Goal: Check status: Check status

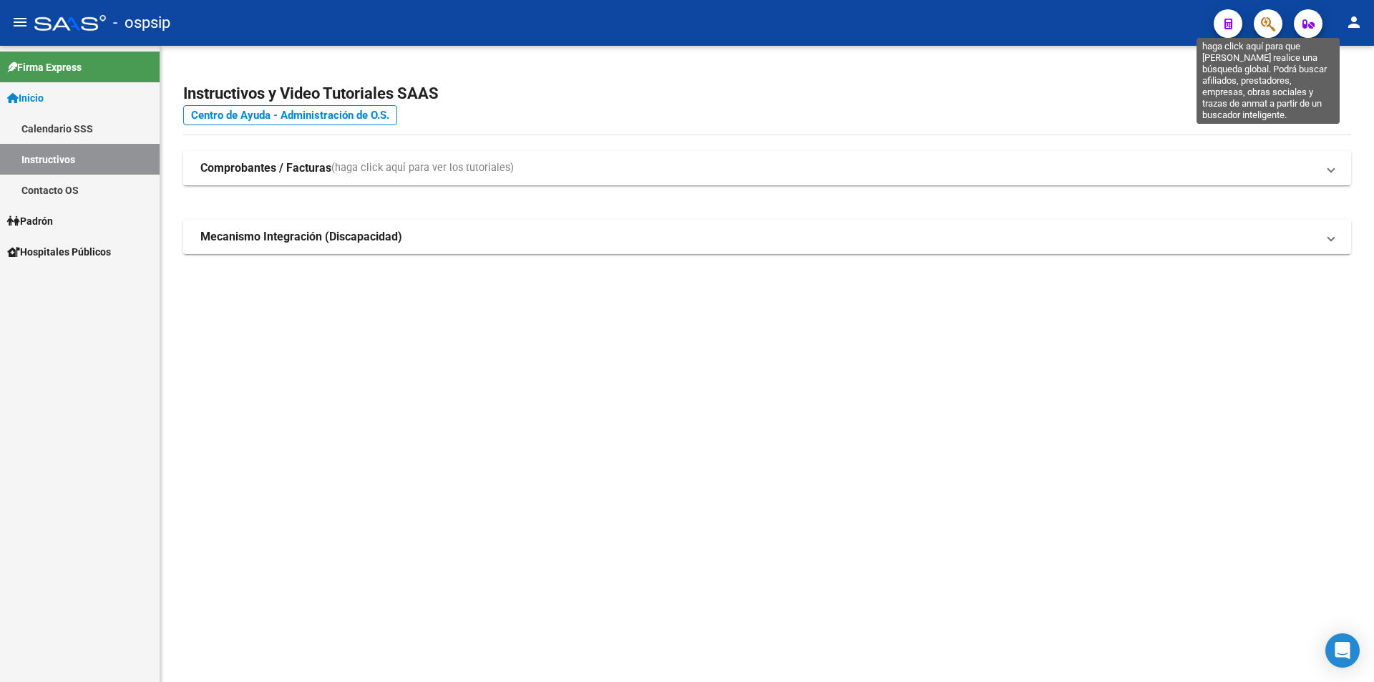
click at [1269, 25] on icon "button" at bounding box center [1268, 24] width 14 height 16
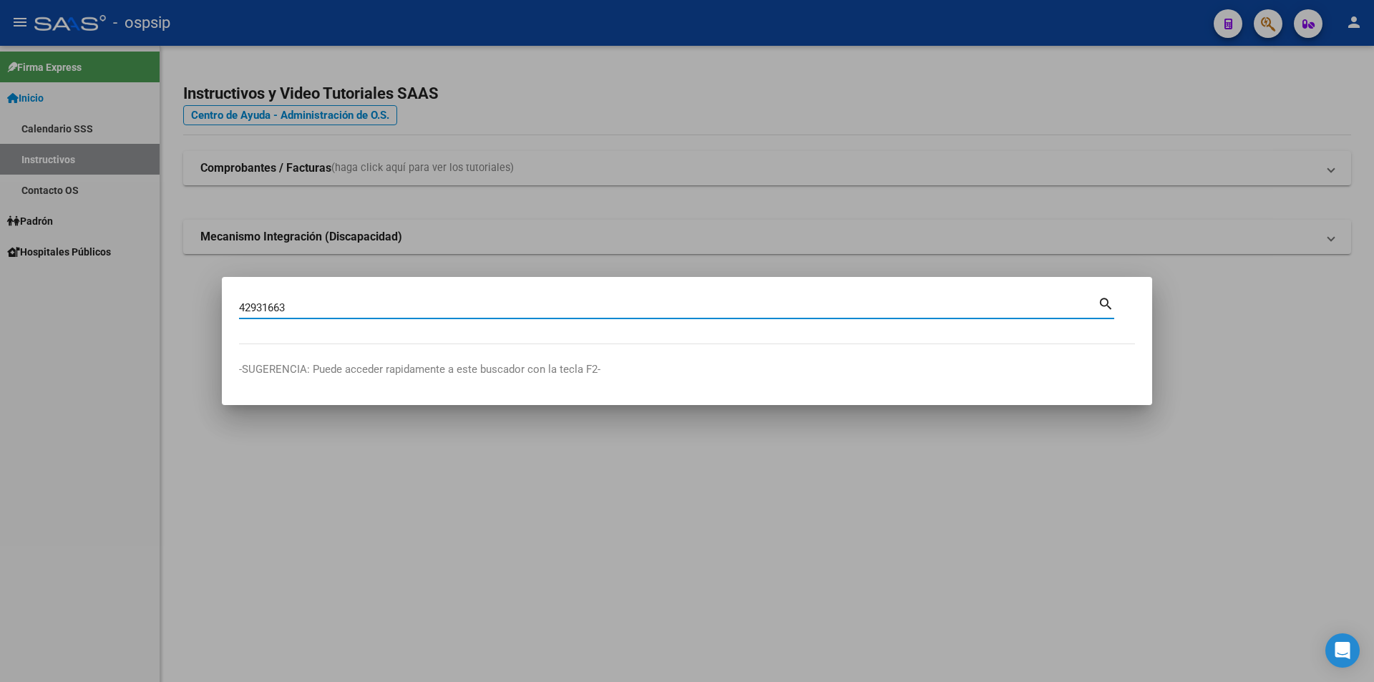
type input "42931663"
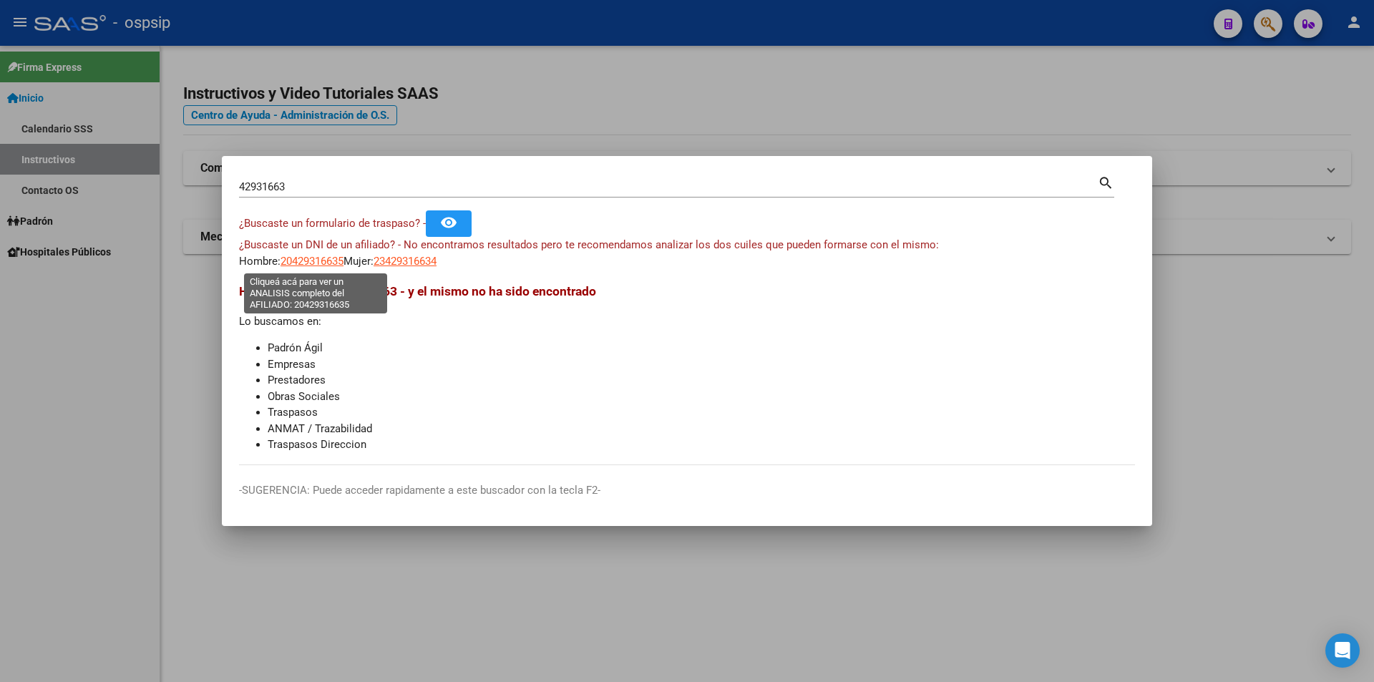
click at [318, 260] on span "20429316635" at bounding box center [311, 261] width 63 height 13
type textarea "20429316635"
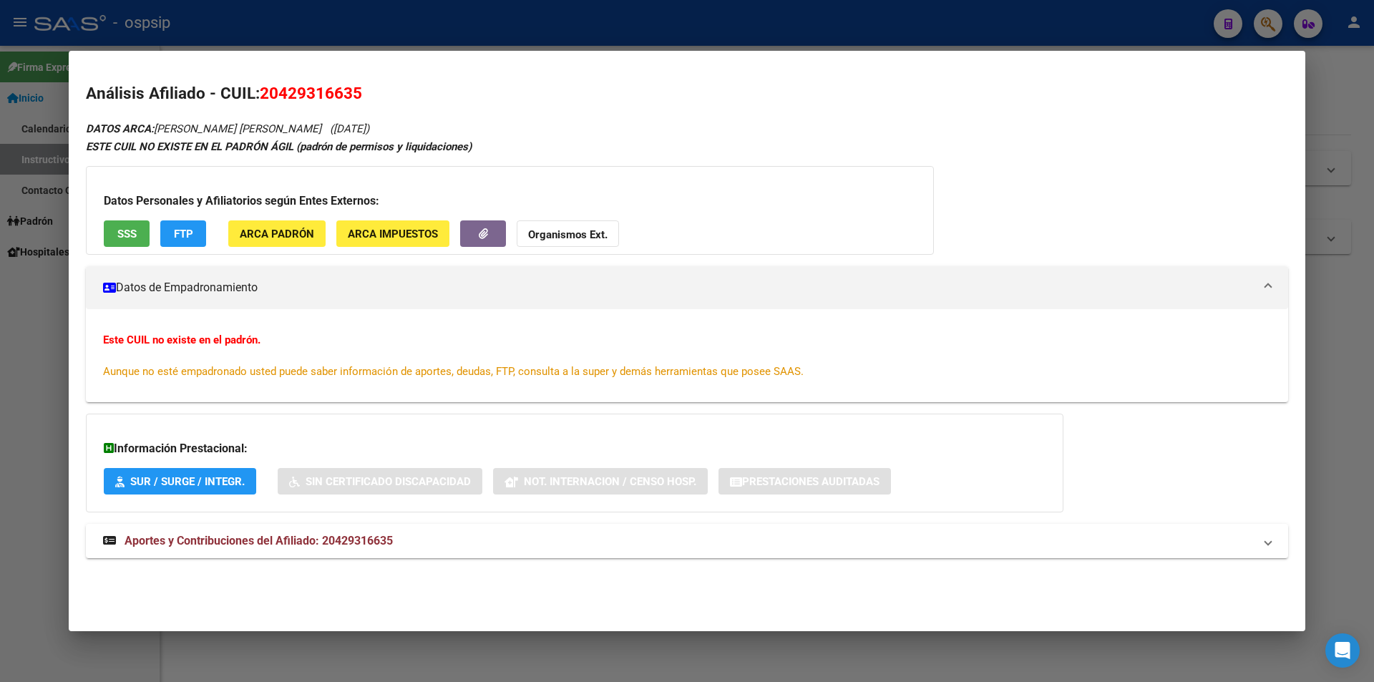
click at [132, 238] on span "SSS" at bounding box center [126, 233] width 19 height 13
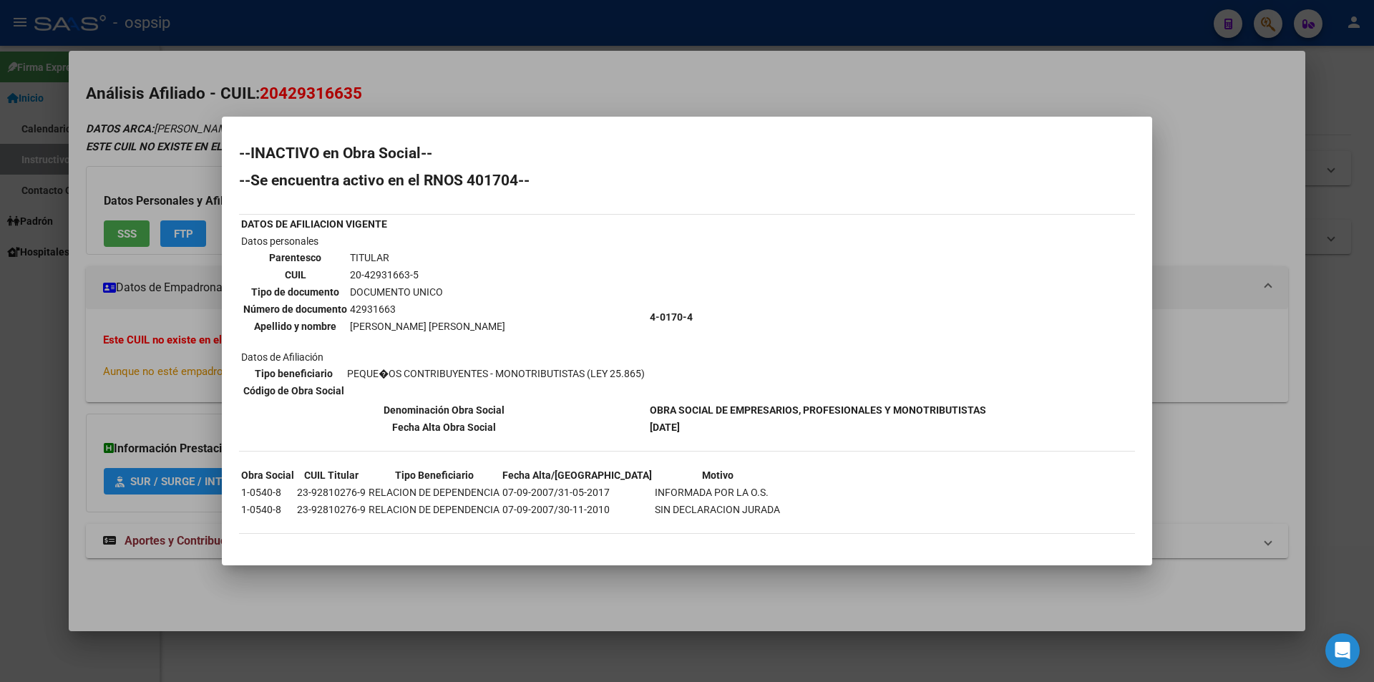
drag, startPoint x: 646, startPoint y: 313, endPoint x: 721, endPoint y: 312, distance: 75.1
click at [721, 312] on tr "Datos personales Parentesco TITULAR CUIL 20-42931663-5 Tipo de documento DOCUME…" at bounding box center [613, 316] width 746 height 167
click at [716, 328] on td "4-0170-4" at bounding box center [818, 316] width 338 height 167
click at [794, 86] on div at bounding box center [687, 341] width 1374 height 682
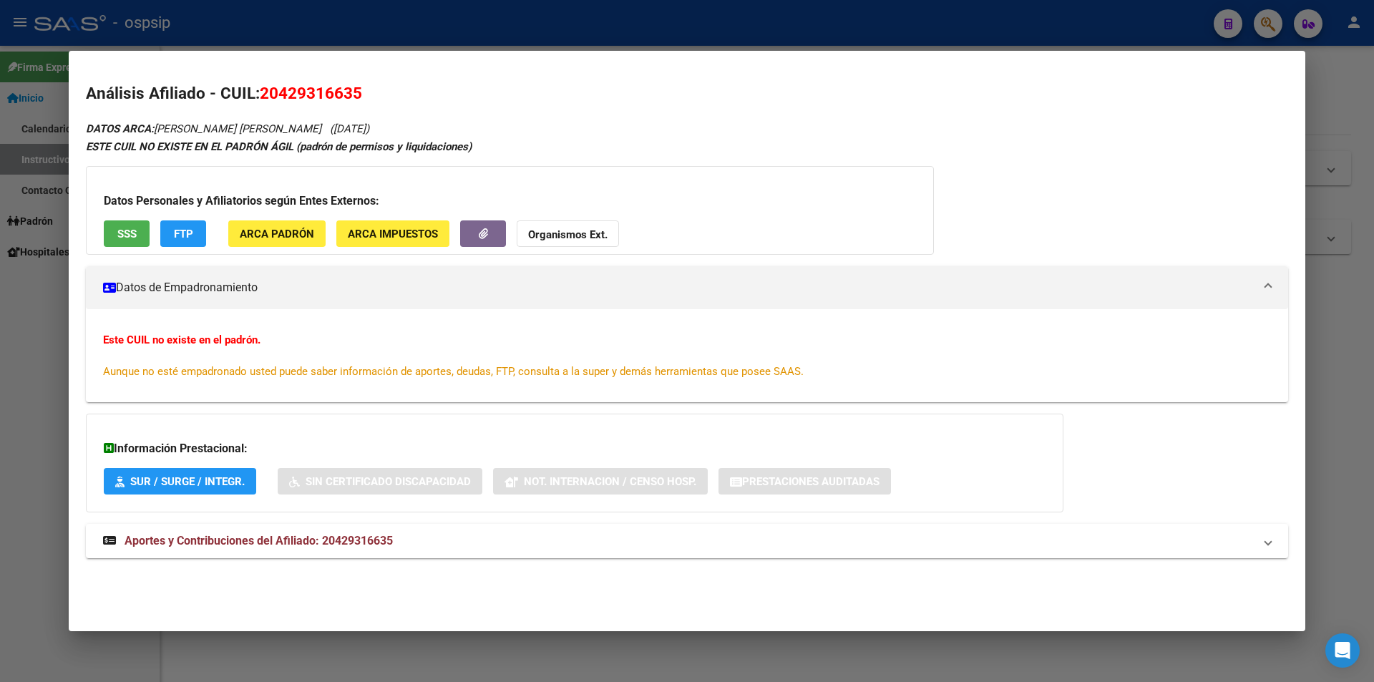
click at [794, 86] on h2 "Análisis Afiliado - CUIL: 20429316635" at bounding box center [687, 94] width 1202 height 24
click at [831, 42] on div at bounding box center [687, 341] width 1374 height 682
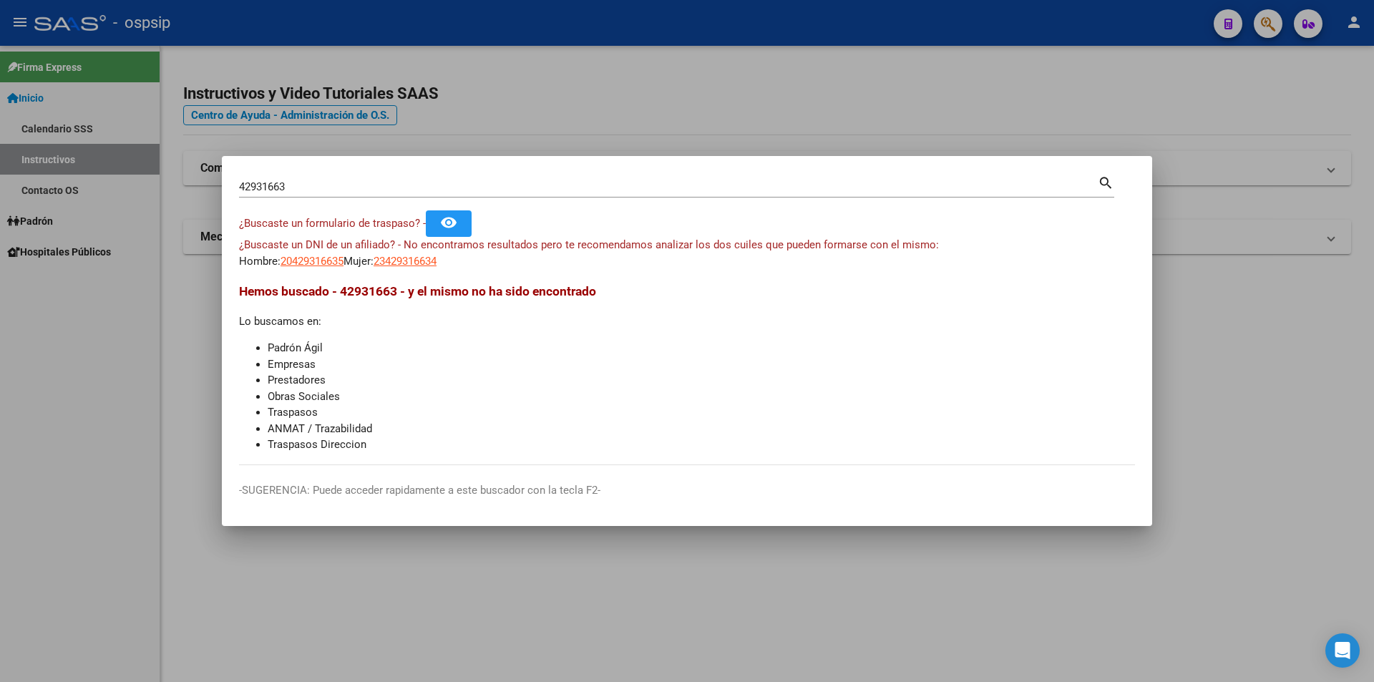
click at [832, 41] on div at bounding box center [687, 341] width 1374 height 682
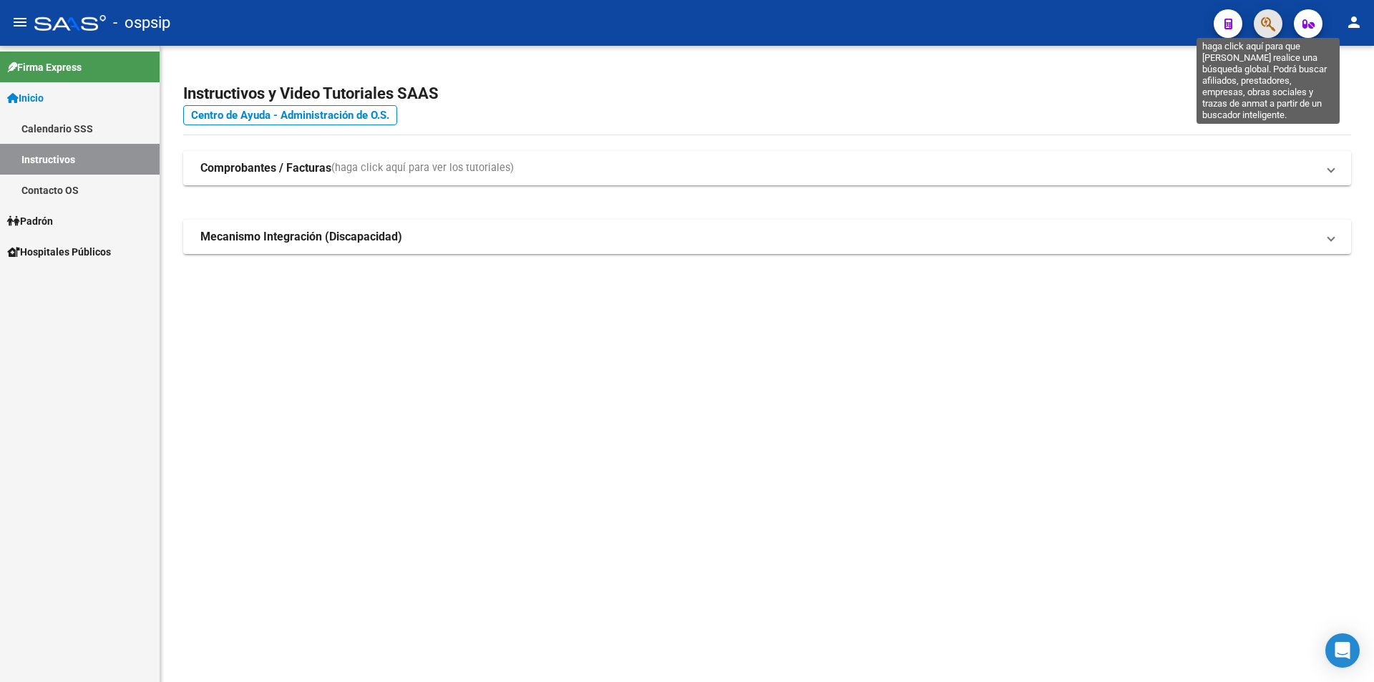
click at [1266, 22] on icon "button" at bounding box center [1268, 24] width 14 height 16
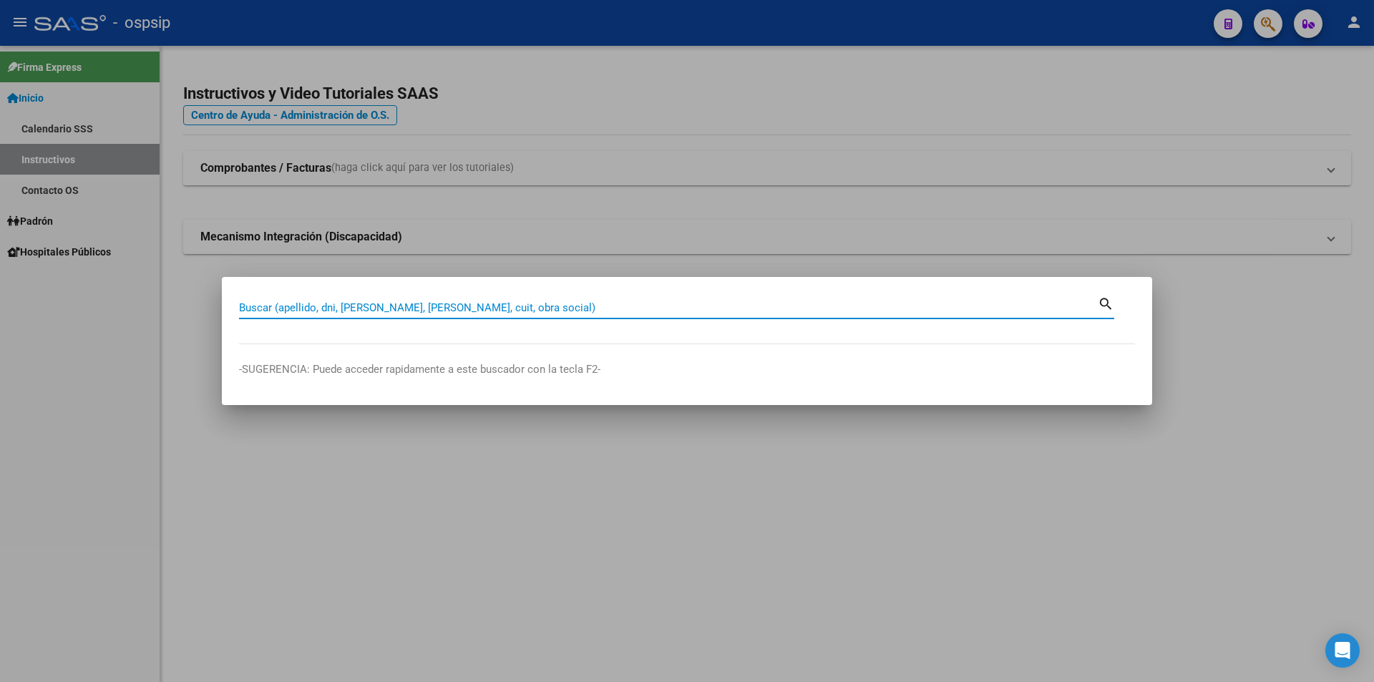
click at [519, 305] on input "Buscar (apellido, dni, [PERSON_NAME], [PERSON_NAME], cuit, obra social)" at bounding box center [668, 307] width 858 height 13
type input "40545252"
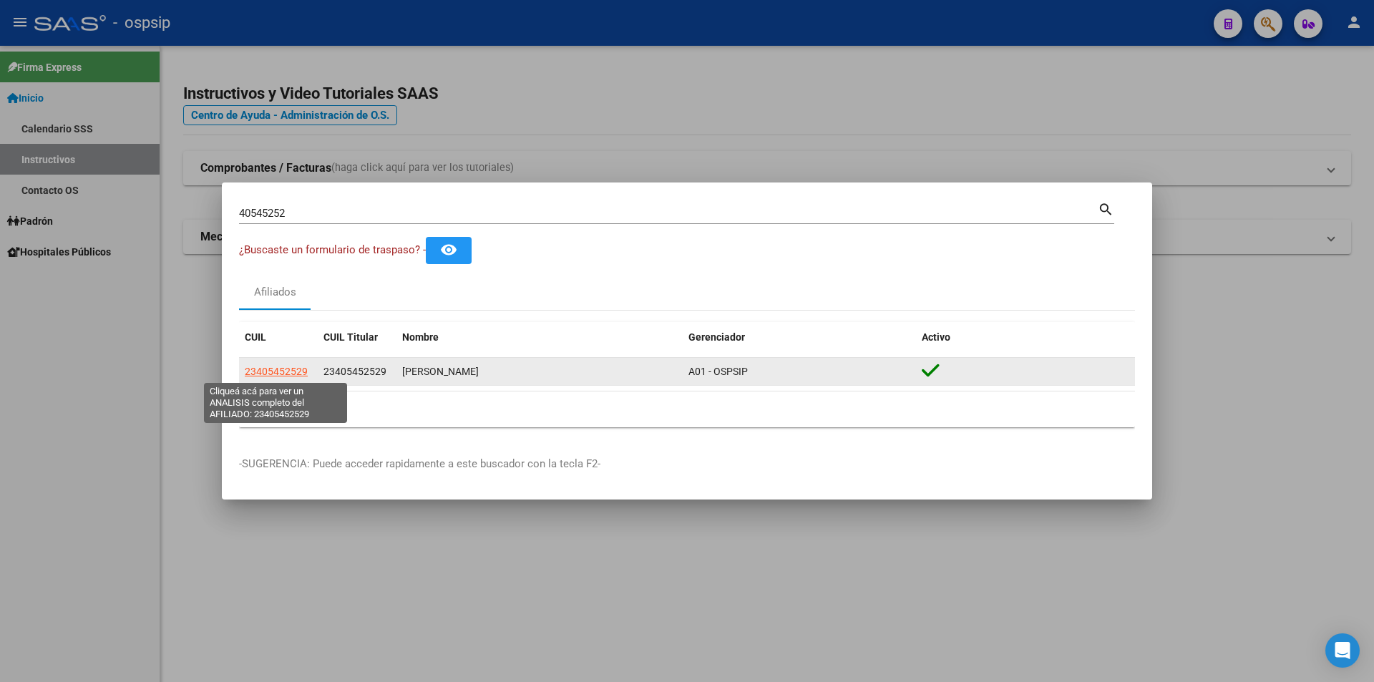
click at [262, 370] on span "23405452529" at bounding box center [276, 371] width 63 height 11
type textarea "23405452529"
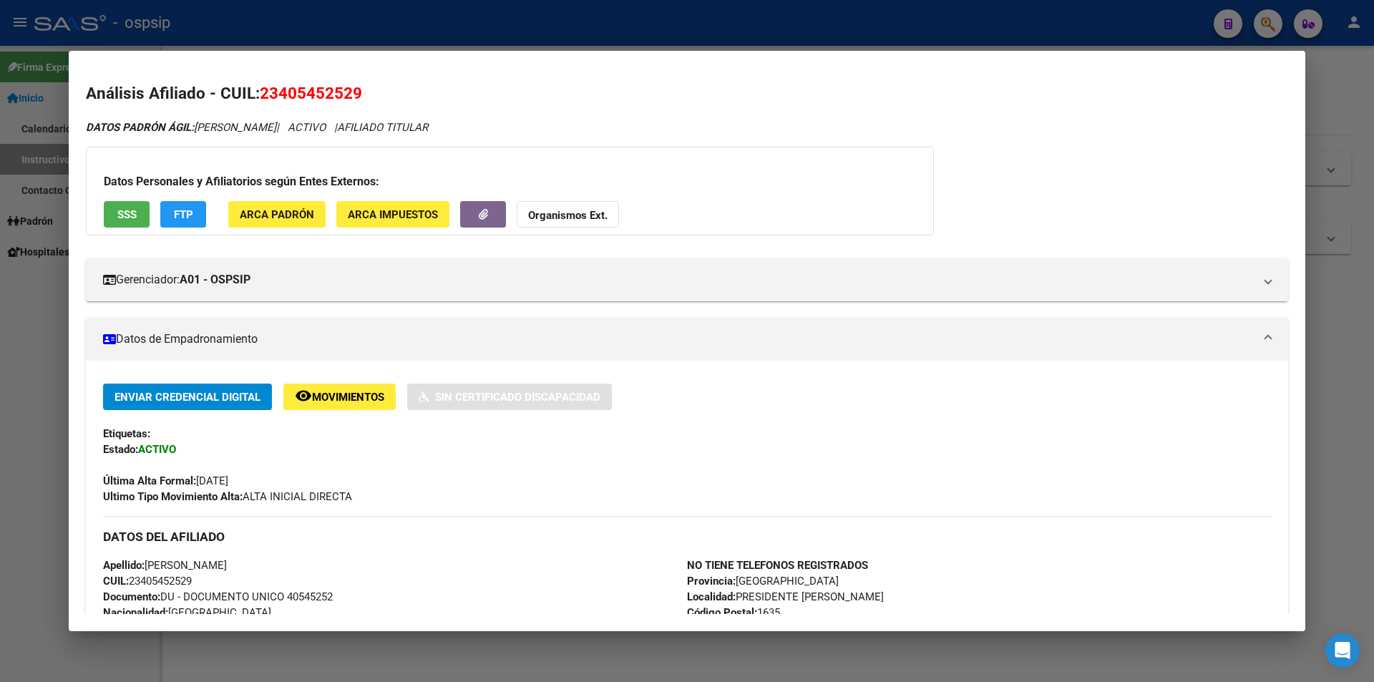
click at [421, 38] on div at bounding box center [687, 341] width 1374 height 682
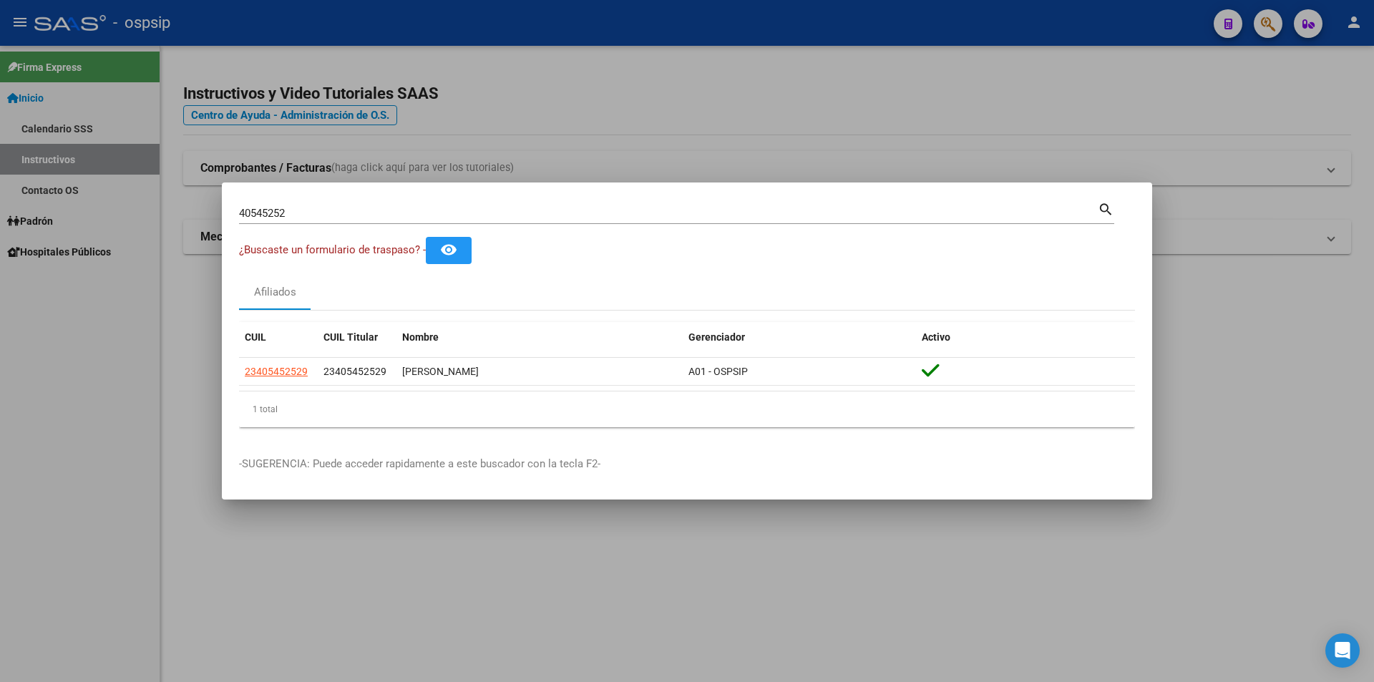
click at [515, 41] on div at bounding box center [687, 341] width 1374 height 682
